Goal: Transaction & Acquisition: Purchase product/service

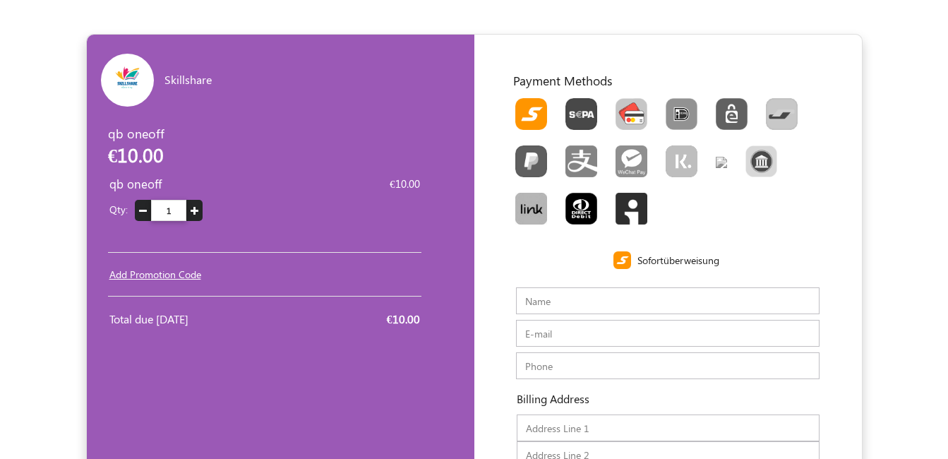
click at [631, 107] on img "Toolbar with button groups" at bounding box center [632, 114] width 32 height 32
click at [625, 107] on input "Toolbar with button groups" at bounding box center [620, 102] width 9 height 9
radio input "true"
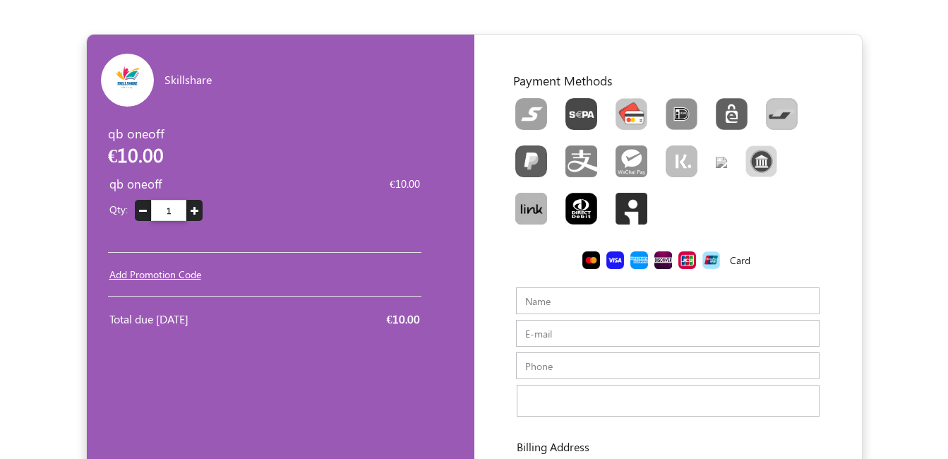
click at [569, 298] on input "Name" at bounding box center [668, 300] width 304 height 27
type input "4"
type input "rafiq"
type input "mohammed.rafiq@myfundbox.com"
type input "98779679679"
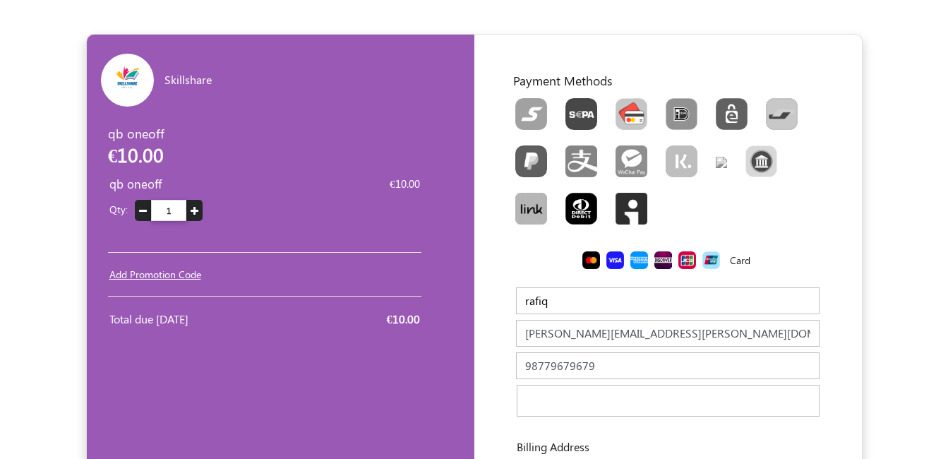
type input "rafiq"
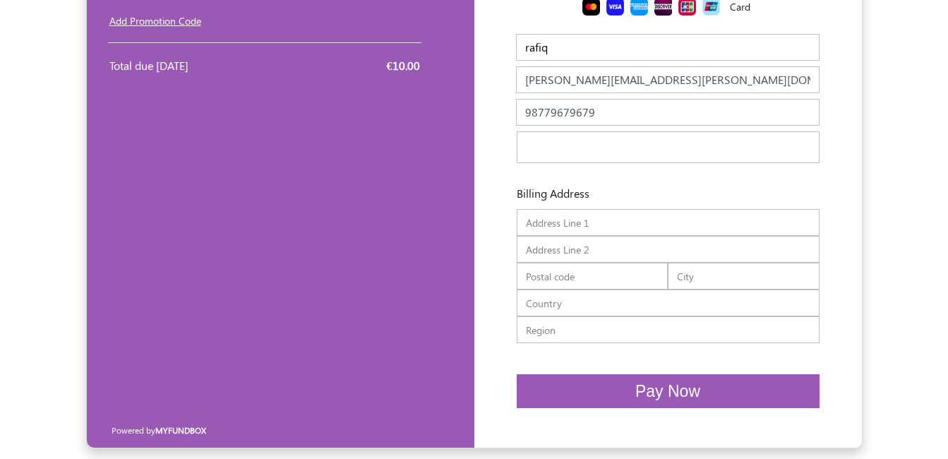
scroll to position [254, 0]
click at [594, 392] on button "Pay Now" at bounding box center [668, 390] width 303 height 35
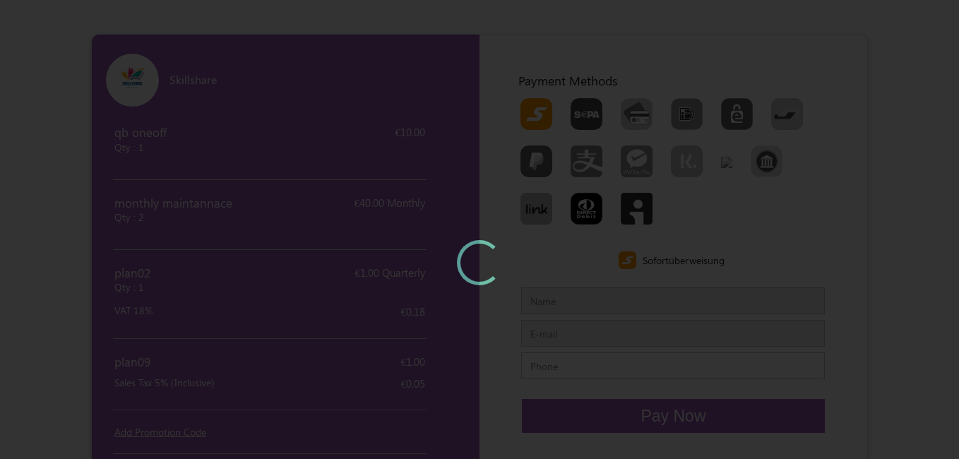
type input "rafiq"
type input "[PERSON_NAME][EMAIL_ADDRESS][PERSON_NAME][DOMAIN_NAME]"
type input "435"
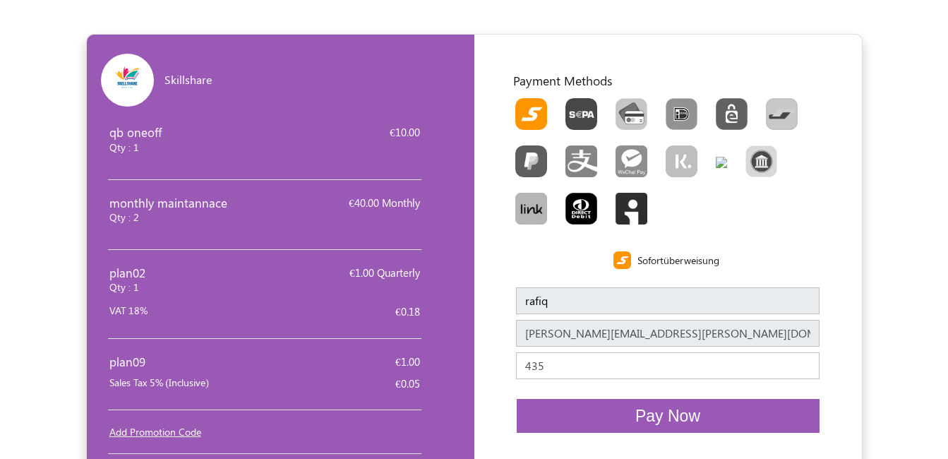
click at [719, 166] on img "Toolbar with button groups" at bounding box center [721, 162] width 11 height 11
click at [719, 161] on input "Toolbar with button groups" at bounding box center [720, 156] width 9 height 9
radio input "true"
click at [630, 108] on img "Toolbar with button groups" at bounding box center [632, 114] width 32 height 32
click at [625, 107] on input "Toolbar with button groups" at bounding box center [620, 102] width 9 height 9
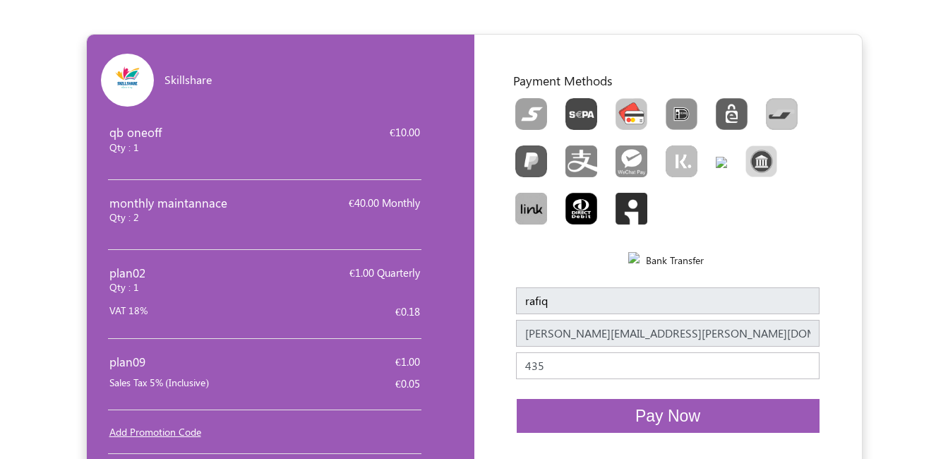
radio input "true"
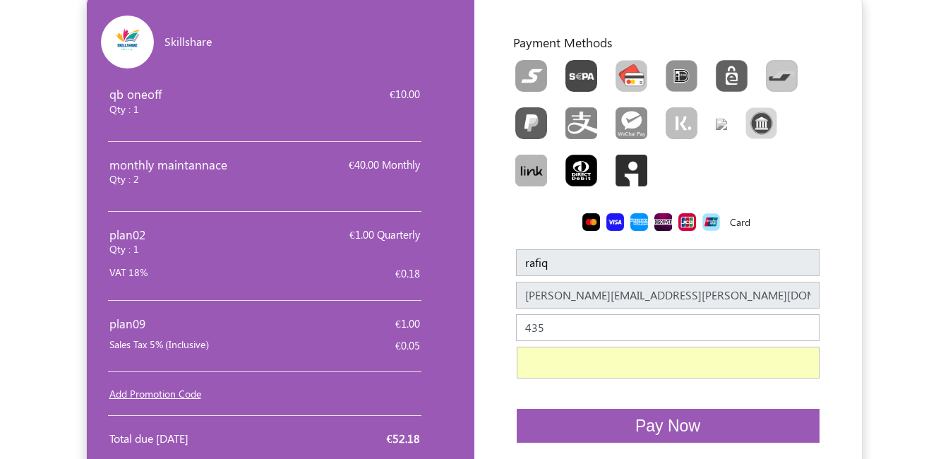
scroll to position [73, 0]
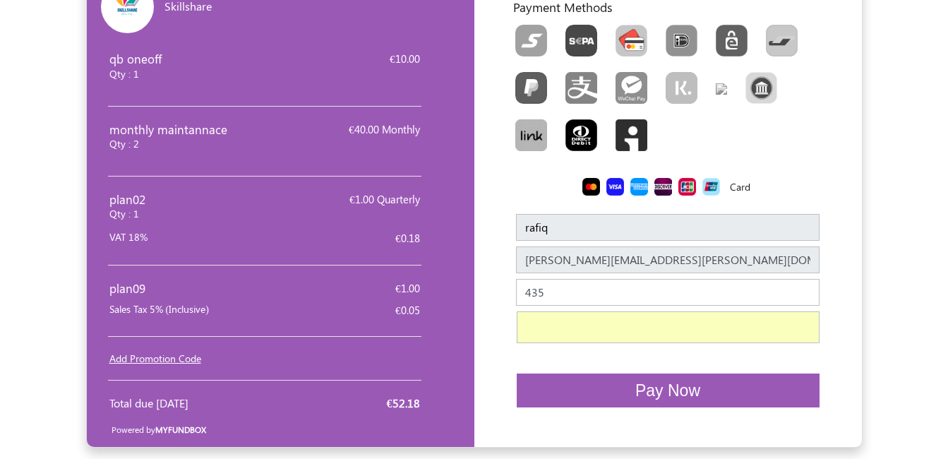
click at [628, 390] on button "Pay Now" at bounding box center [668, 390] width 303 height 35
